Goal: Contribute content: Contribute content

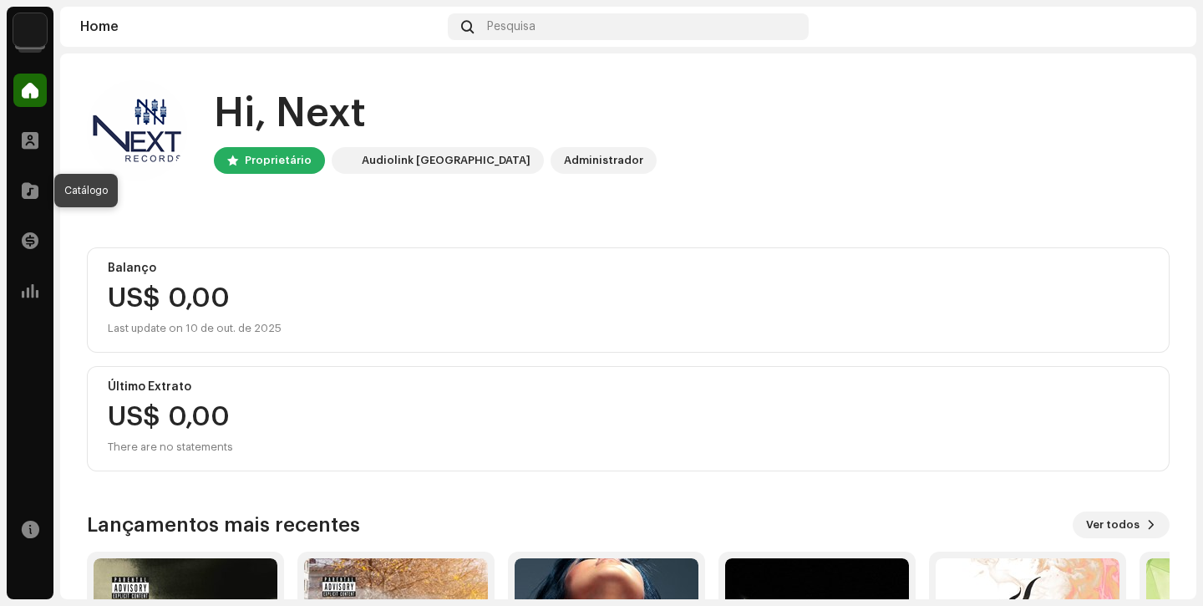
click at [32, 191] on span at bounding box center [30, 190] width 17 height 13
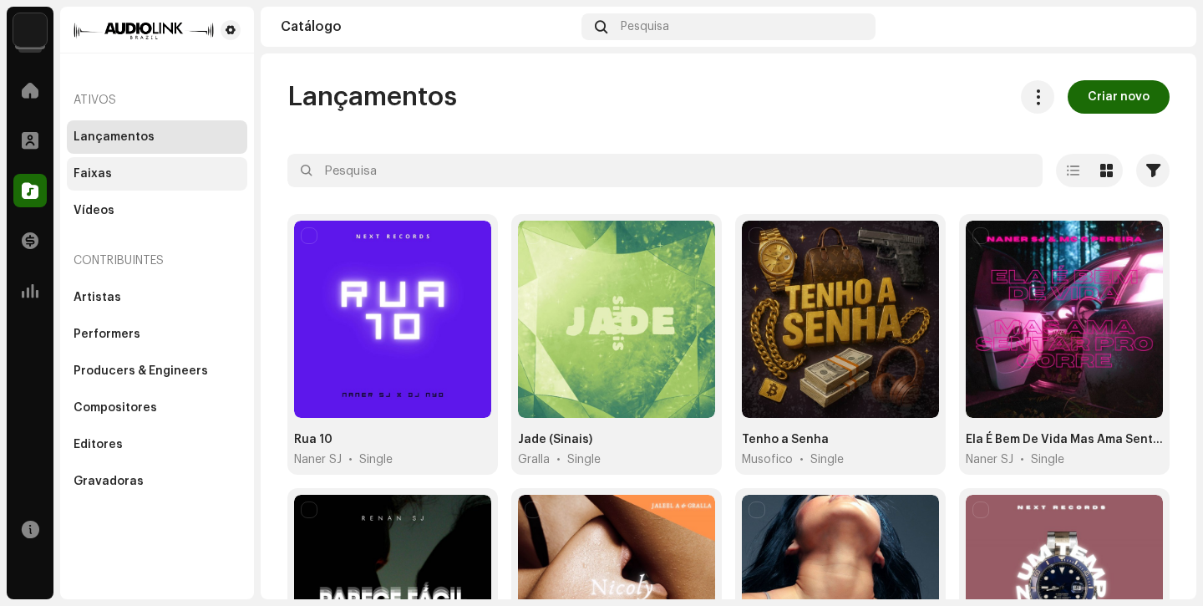
click at [130, 168] on div "Faixas" at bounding box center [157, 173] width 167 height 13
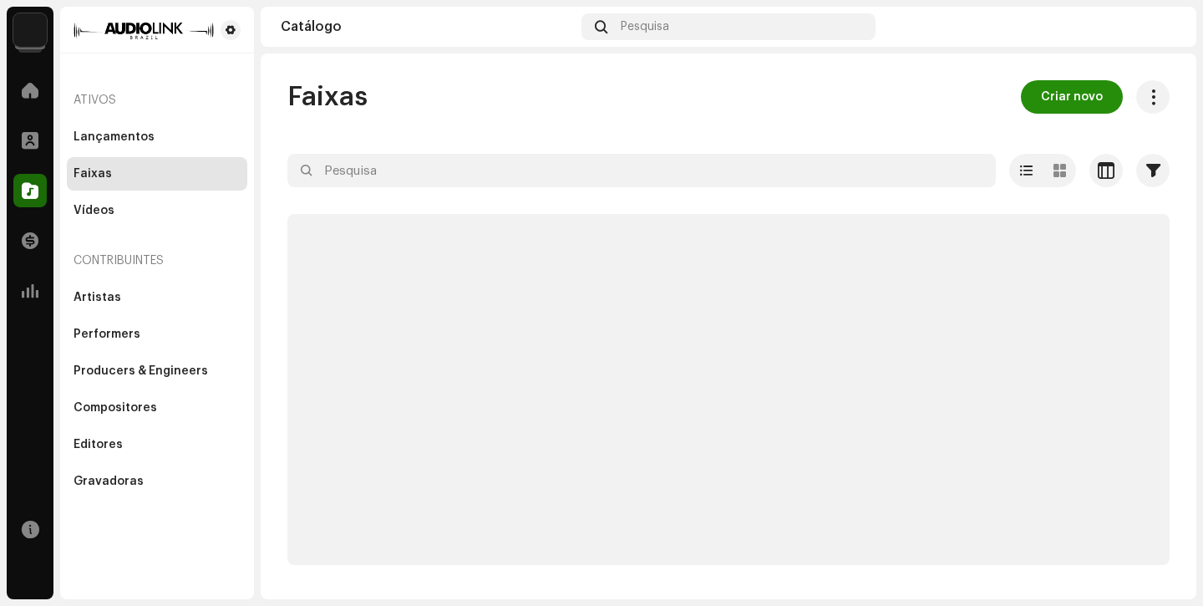
click at [1069, 94] on span "Criar novo" at bounding box center [1072, 96] width 62 height 33
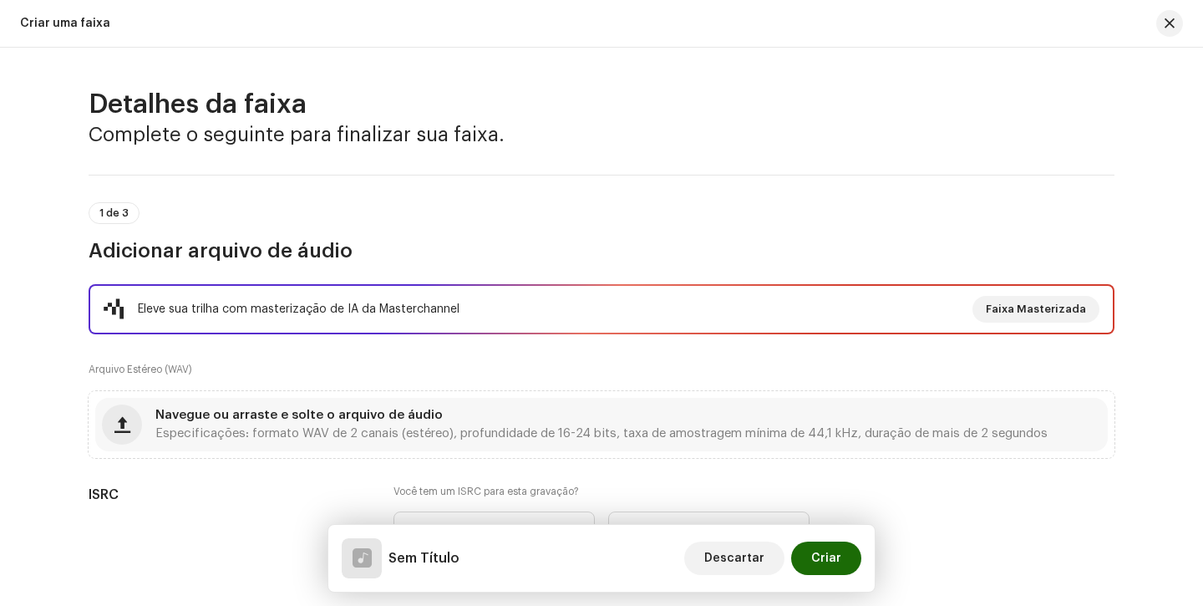
scroll to position [1030, 0]
